Goal: Task Accomplishment & Management: Use online tool/utility

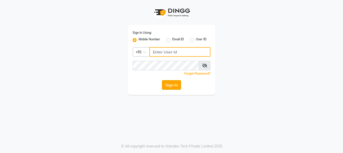
type input "7998066666"
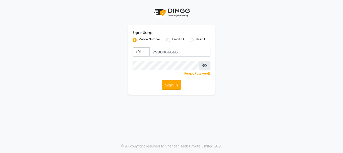
click at [172, 82] on button "Sign In" at bounding box center [171, 85] width 19 height 10
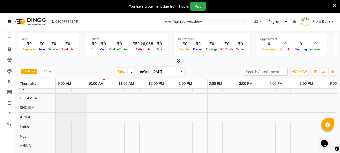
scroll to position [9, 0]
